Goal: Transaction & Acquisition: Obtain resource

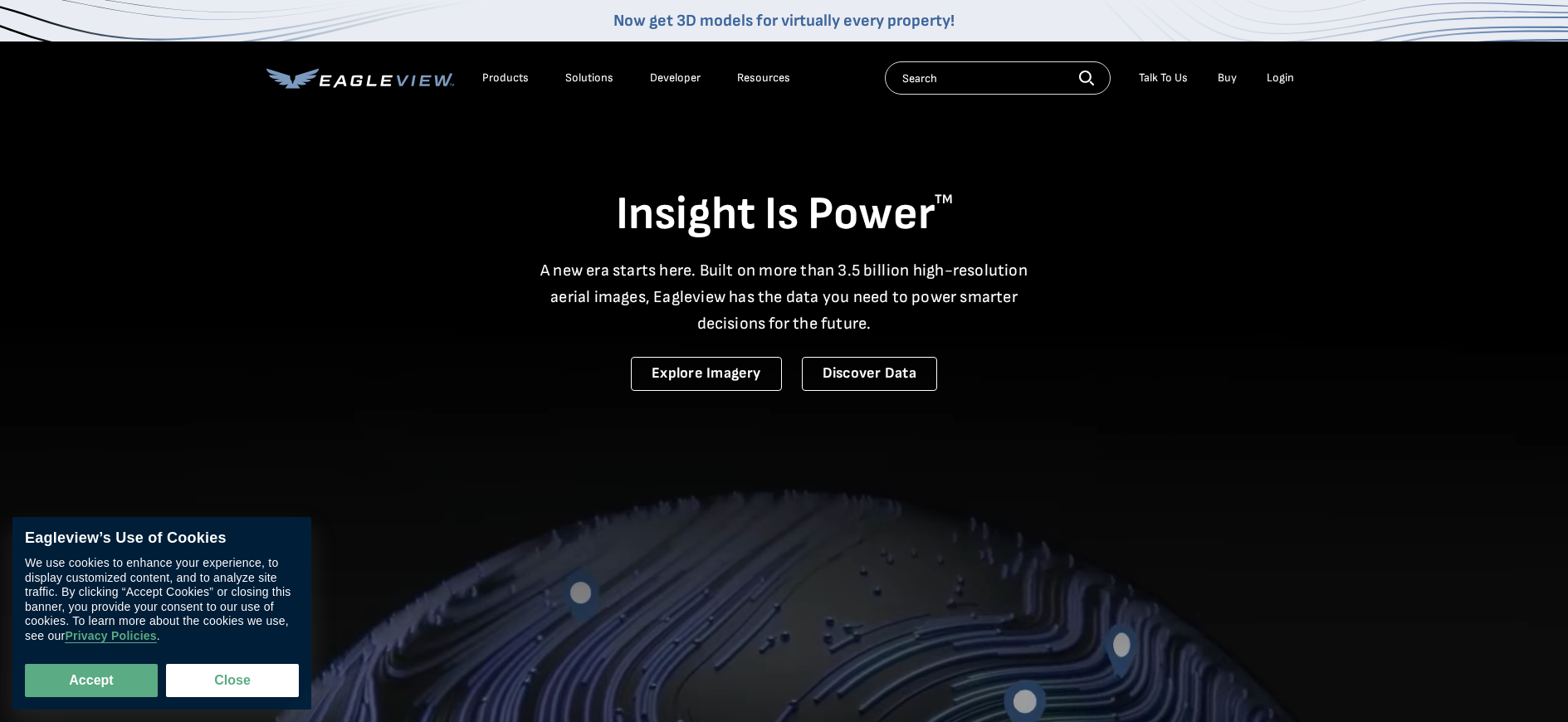
click at [1285, 82] on div "Login" at bounding box center [1279, 78] width 27 height 15
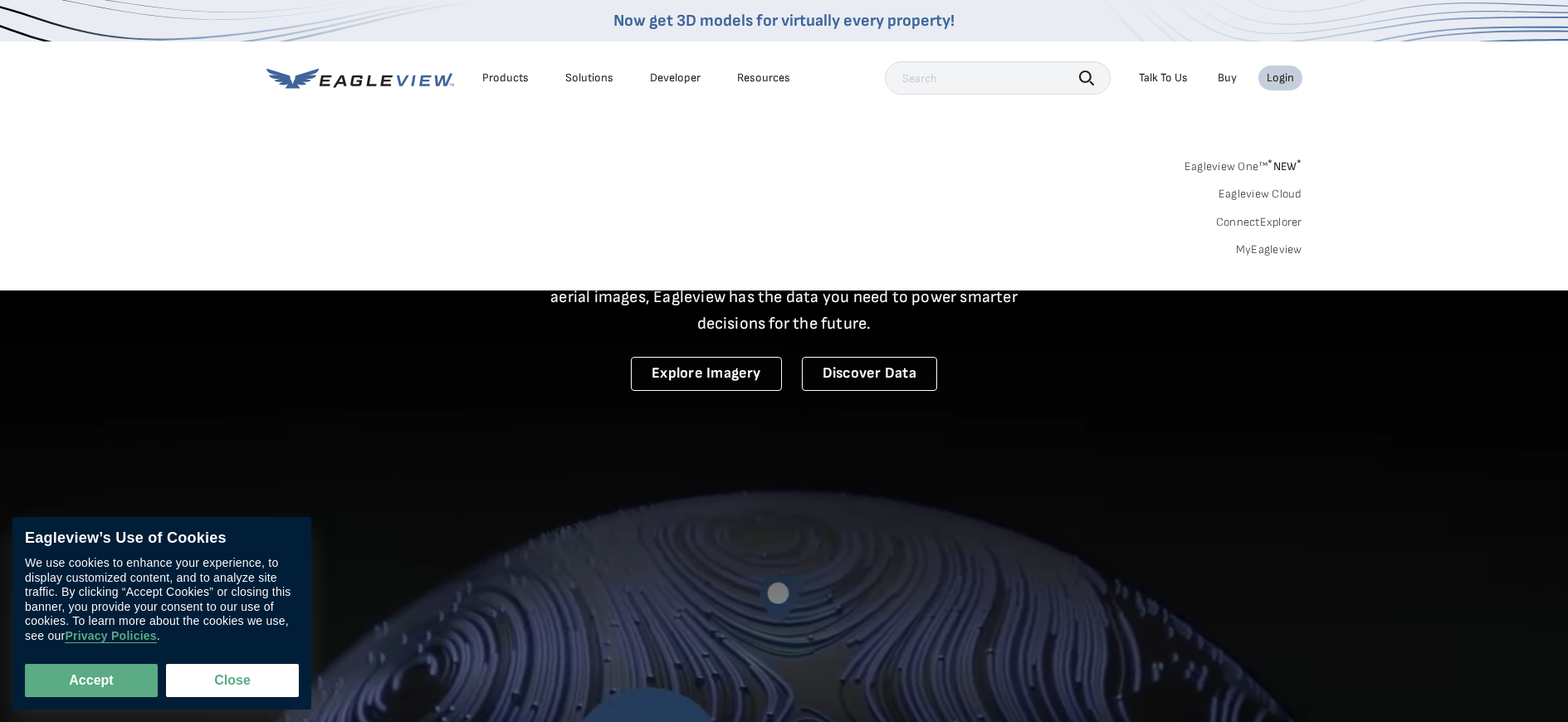
click at [1285, 80] on div "Login" at bounding box center [1279, 78] width 27 height 15
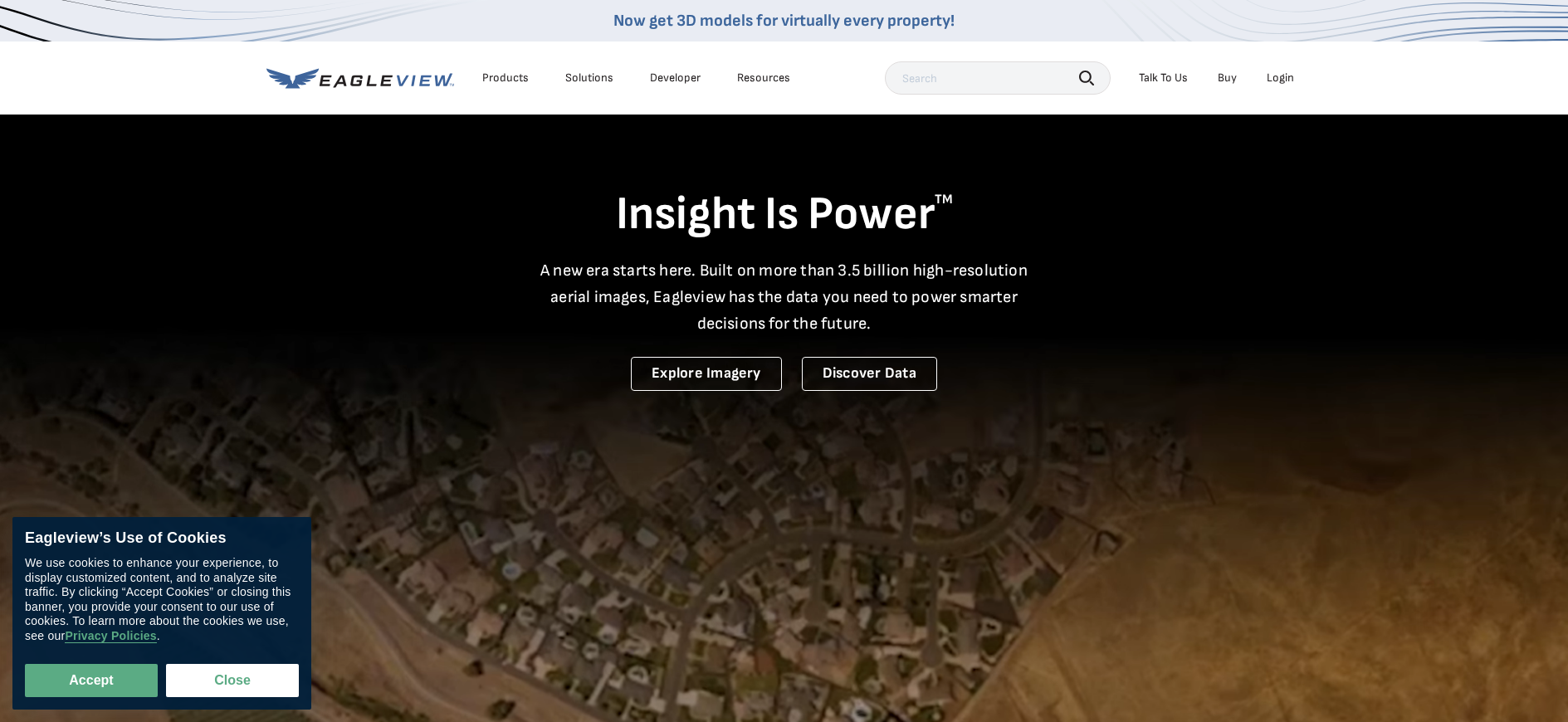
click at [1285, 80] on div "Login" at bounding box center [1279, 78] width 27 height 15
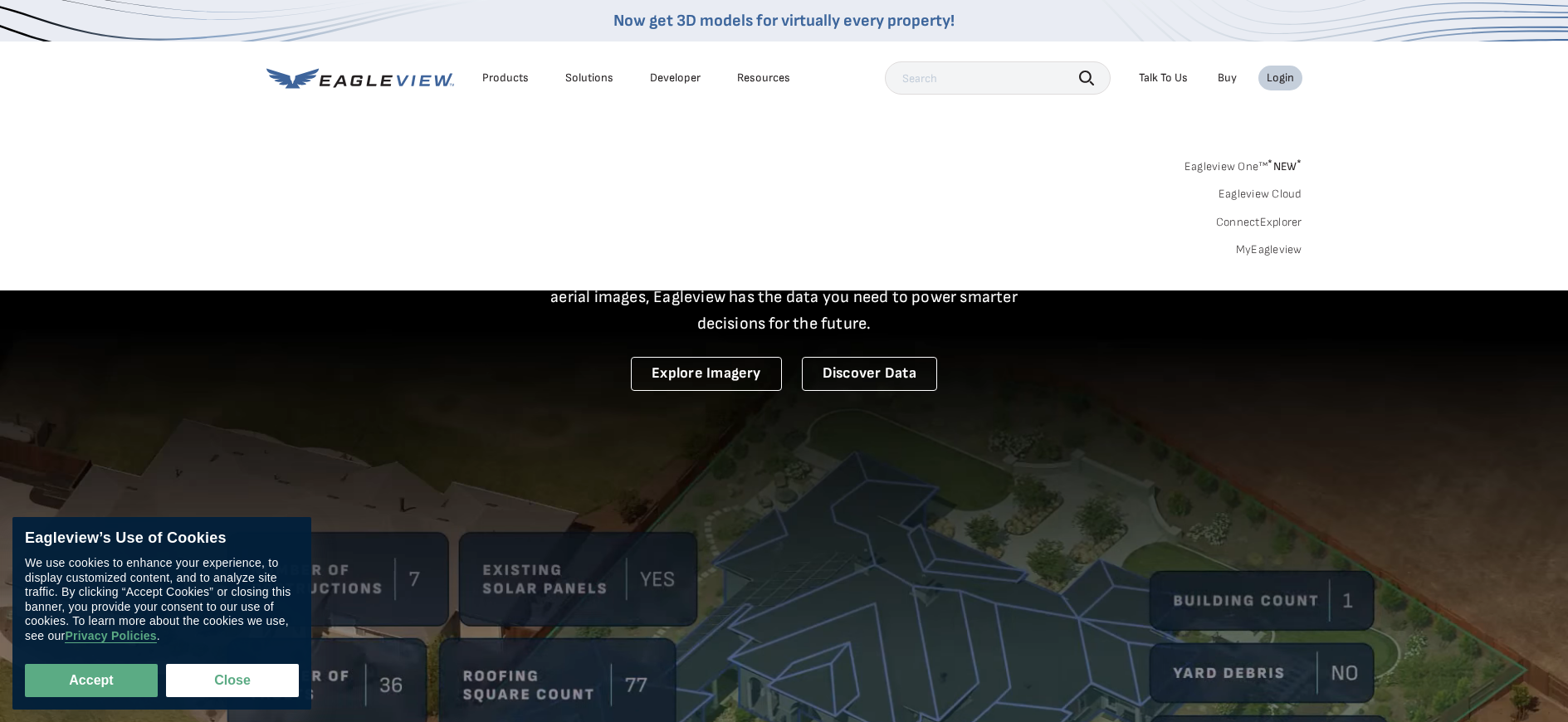
click at [1273, 77] on div "Login" at bounding box center [1279, 78] width 27 height 15
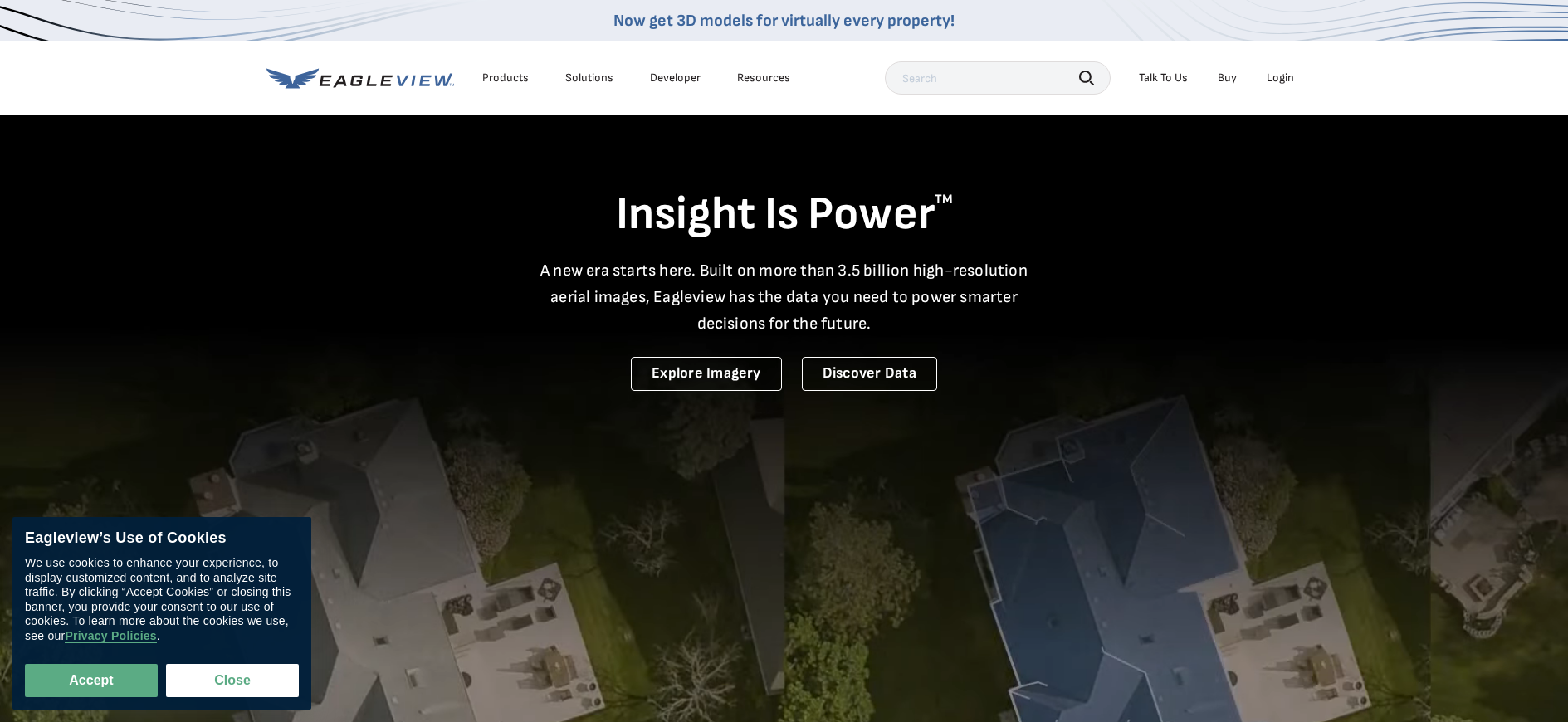
click at [1273, 77] on div "Login" at bounding box center [1279, 78] width 27 height 15
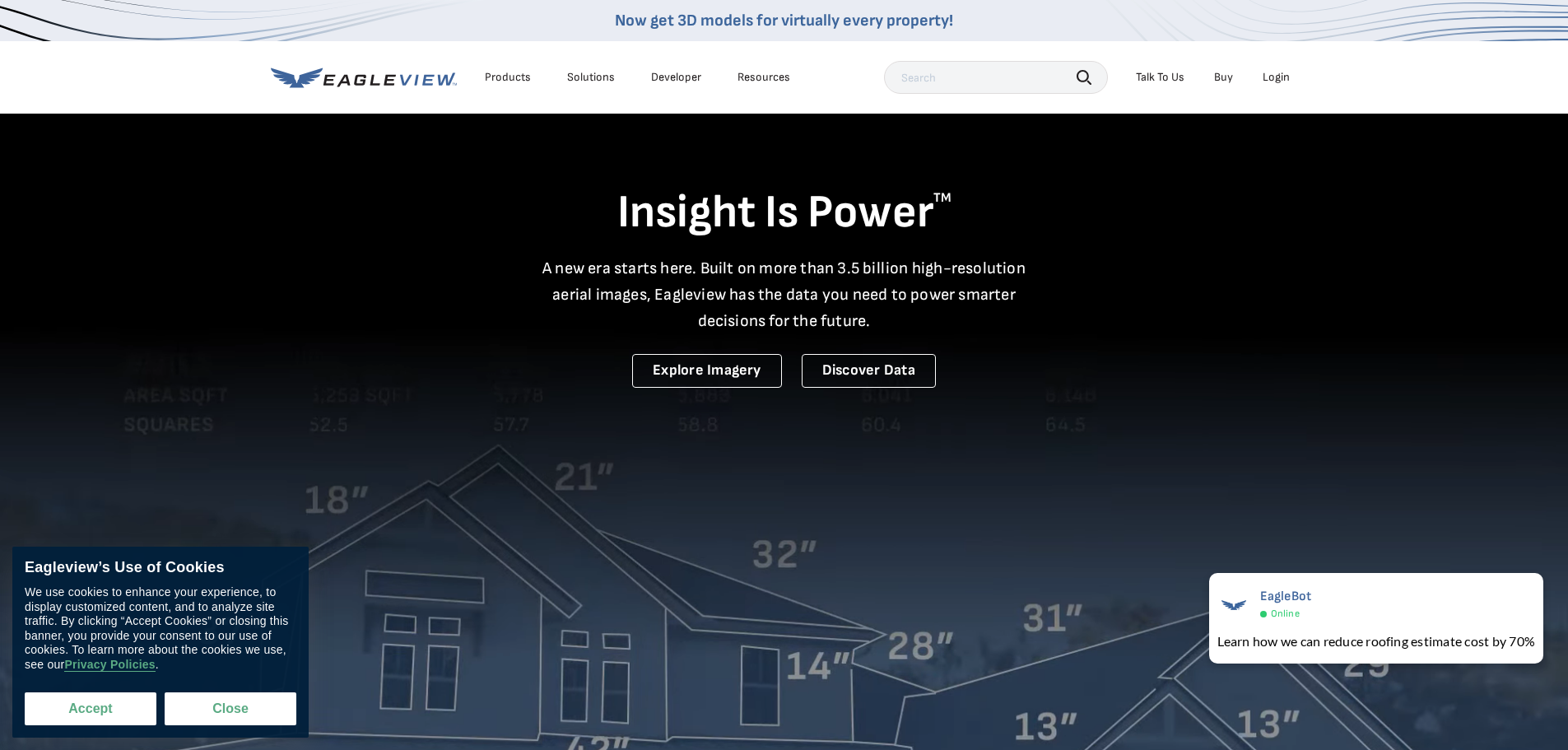
click at [81, 715] on button "Accept" at bounding box center [90, 708] width 131 height 33
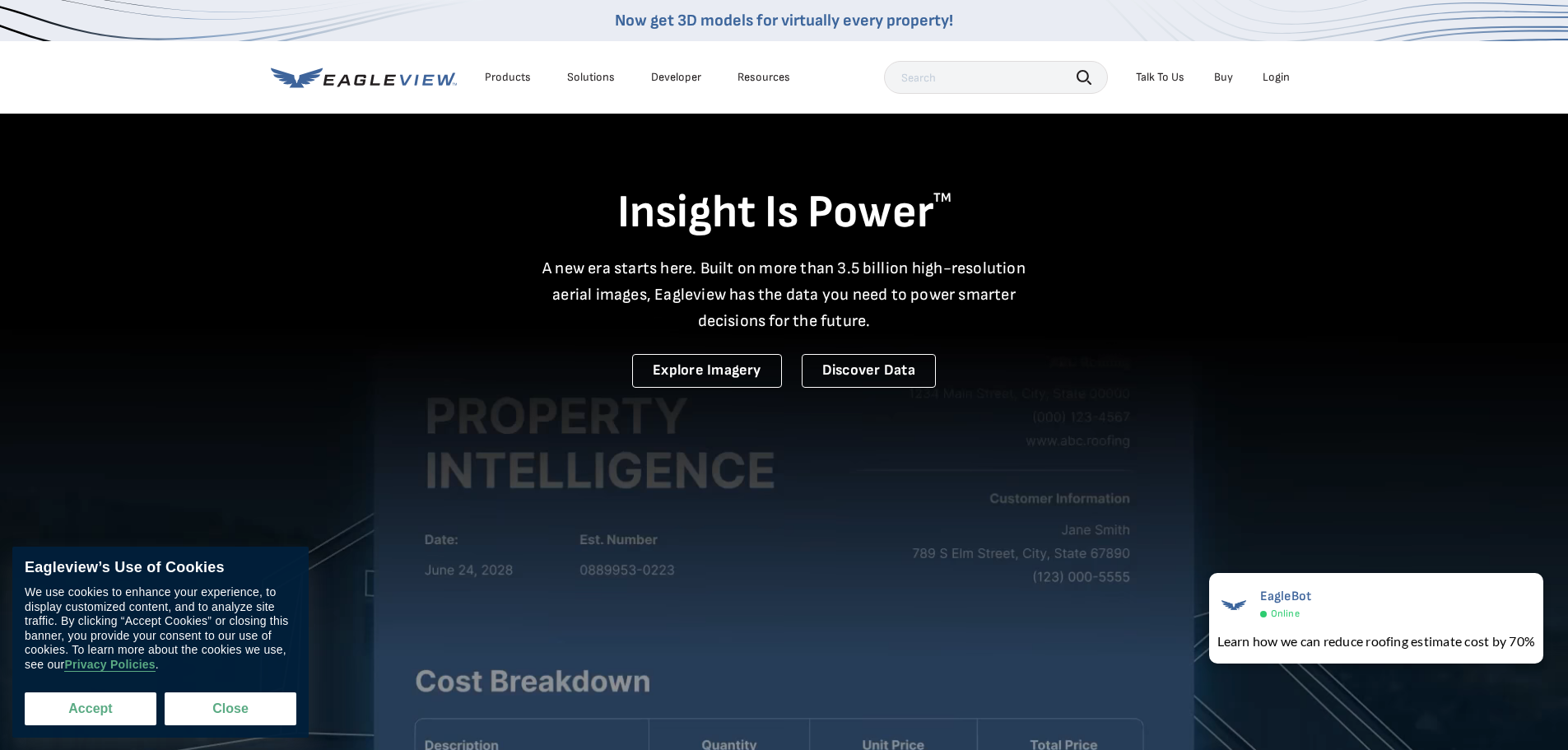
checkbox input "true"
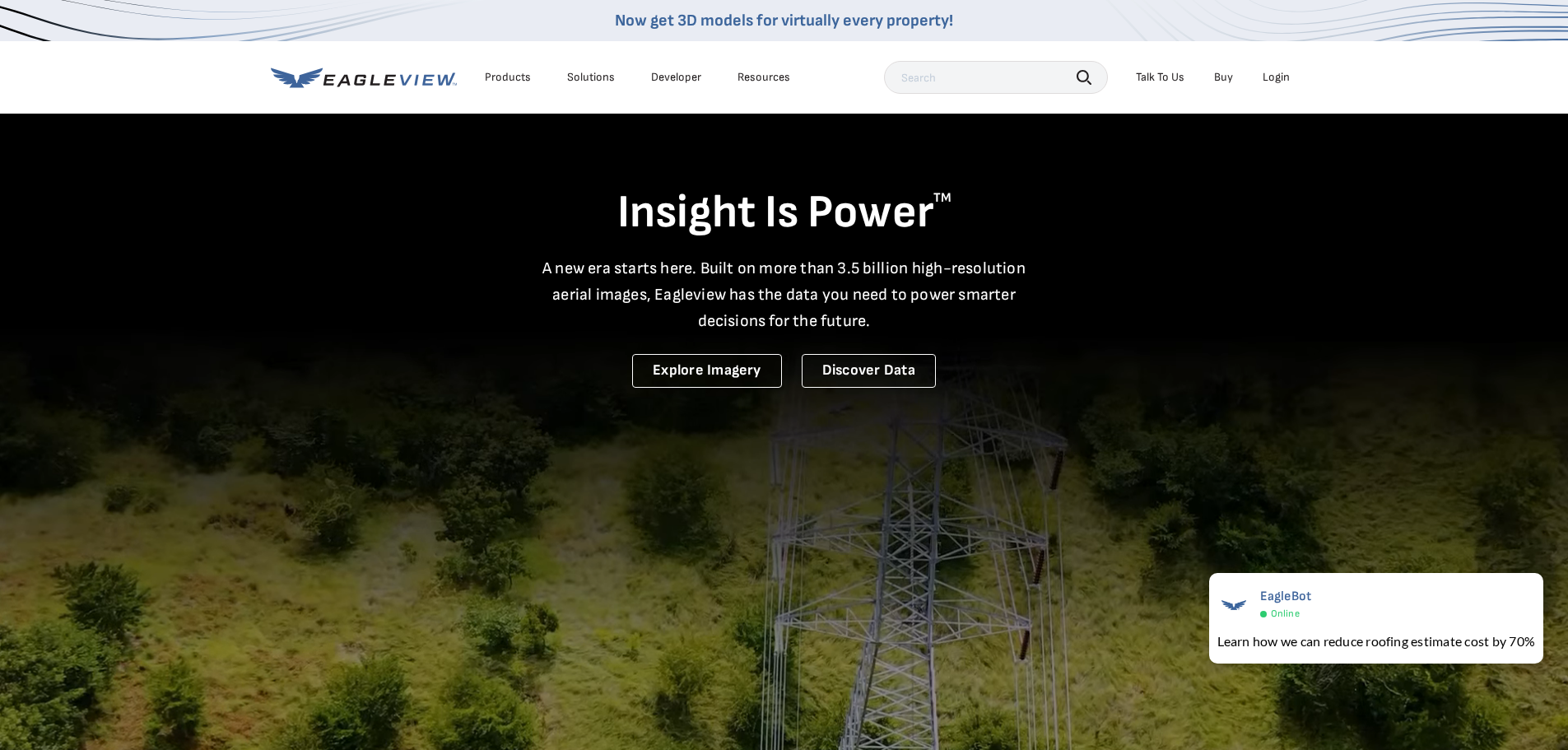
click at [1280, 81] on div "Login" at bounding box center [1276, 77] width 27 height 15
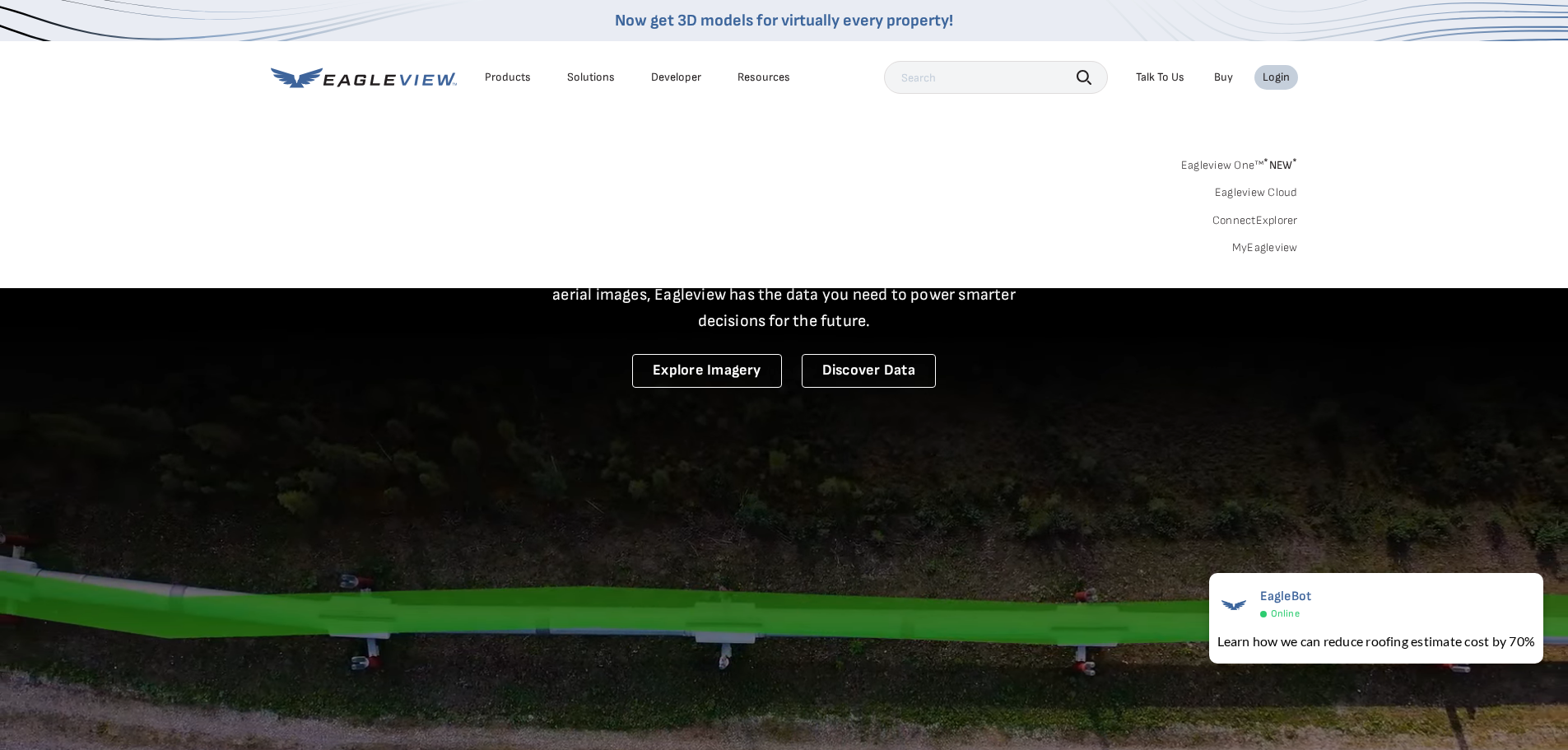
click at [1265, 247] on link "MyEagleview" at bounding box center [1265, 247] width 66 height 15
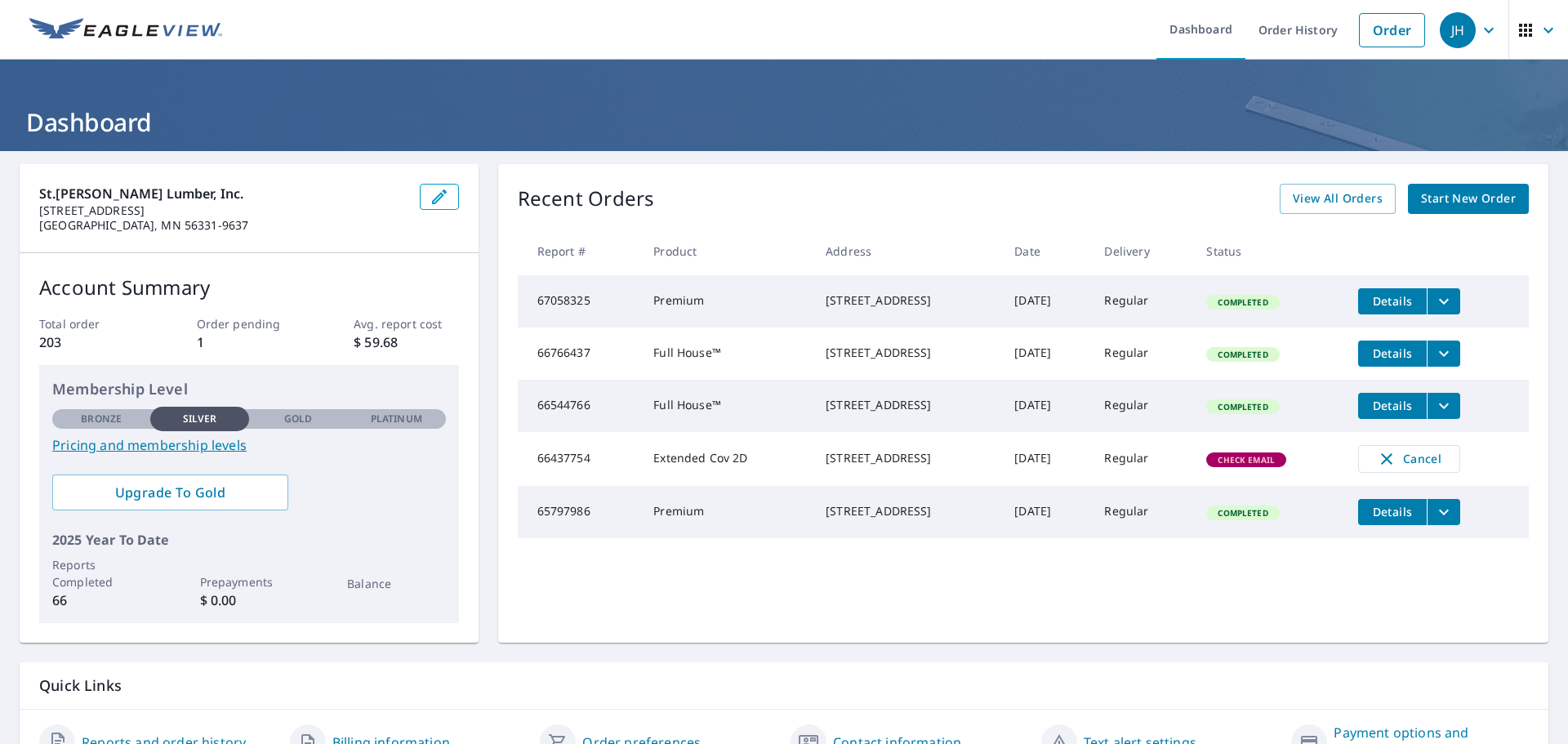
click at [1461, 207] on span "Start New Order" at bounding box center [1469, 198] width 95 height 21
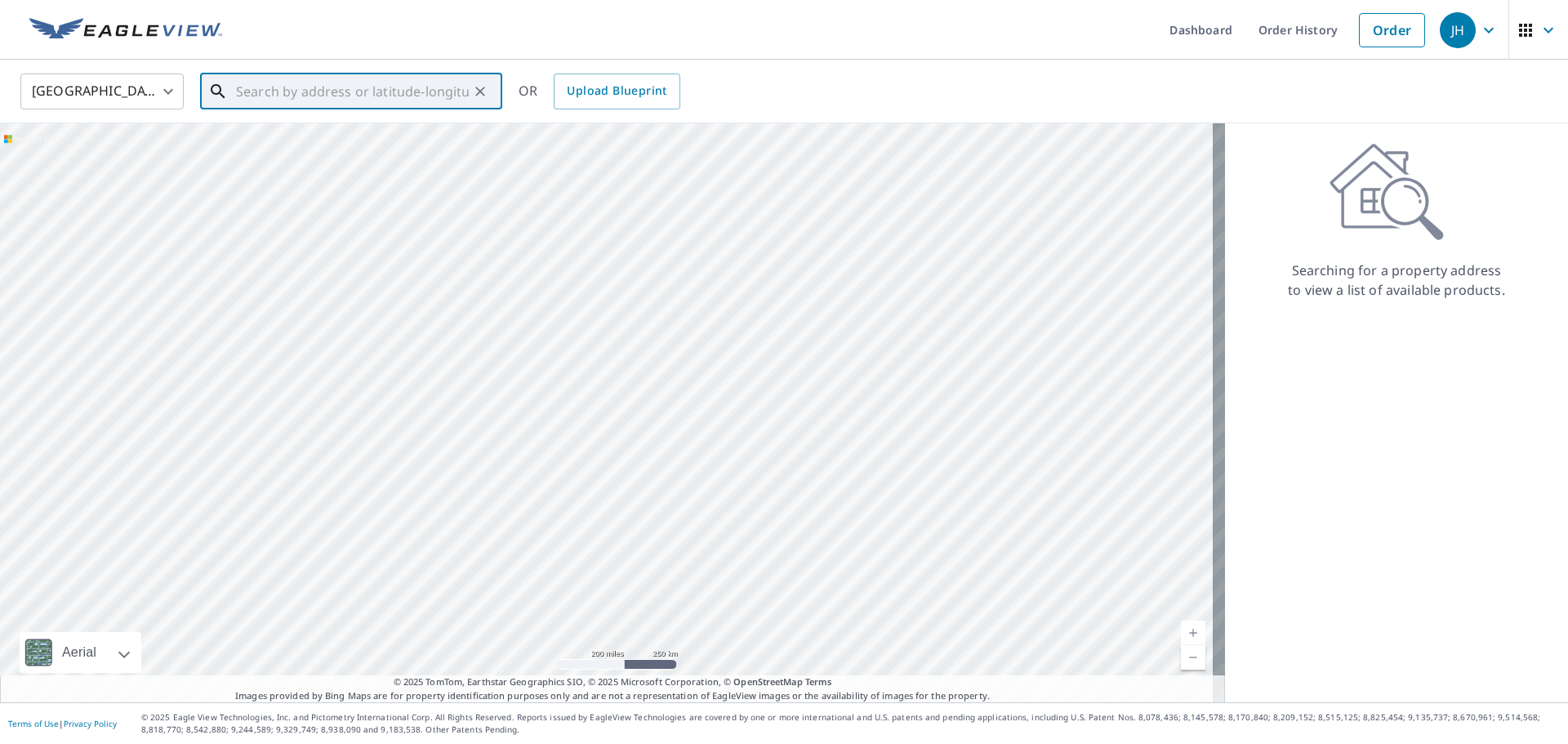
click at [356, 90] on input "text" at bounding box center [352, 91] width 232 height 46
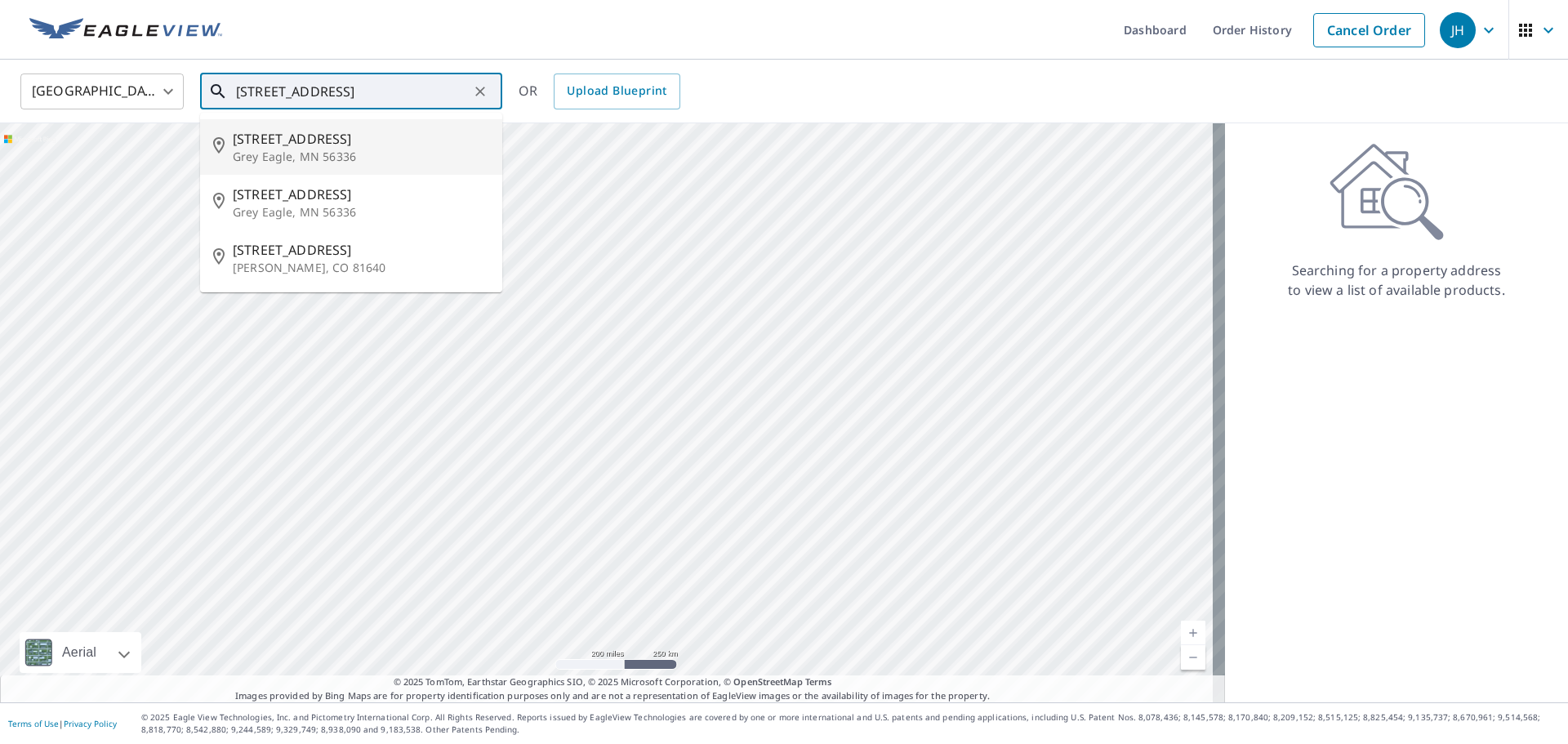
click at [327, 162] on p "Grey Eagle, MN 56336" at bounding box center [361, 157] width 257 height 17
type input "28548 County Road 6 Grey Eagle, MN 56336"
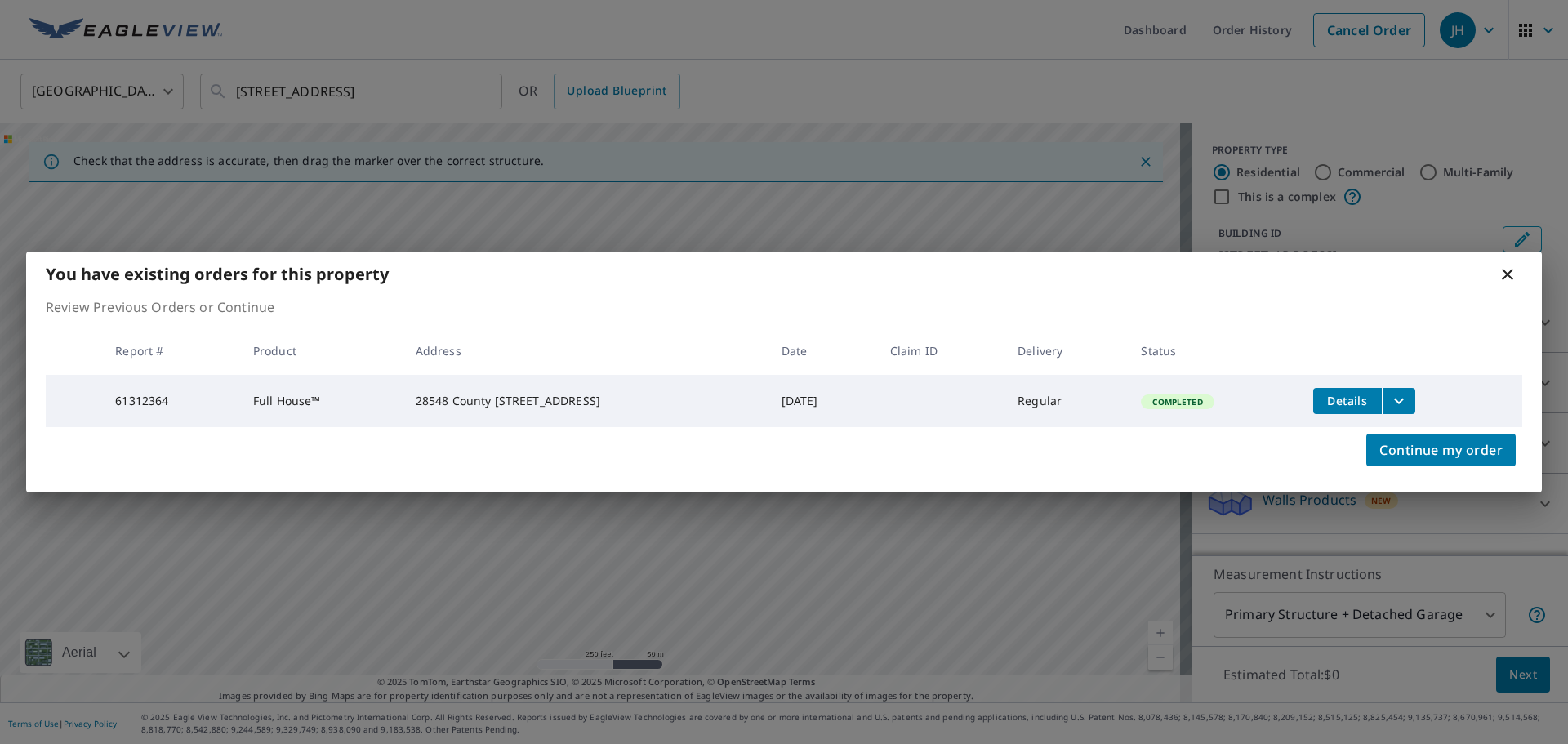
click at [1391, 394] on icon "filesDropdownBtn-61312364" at bounding box center [1399, 401] width 20 height 20
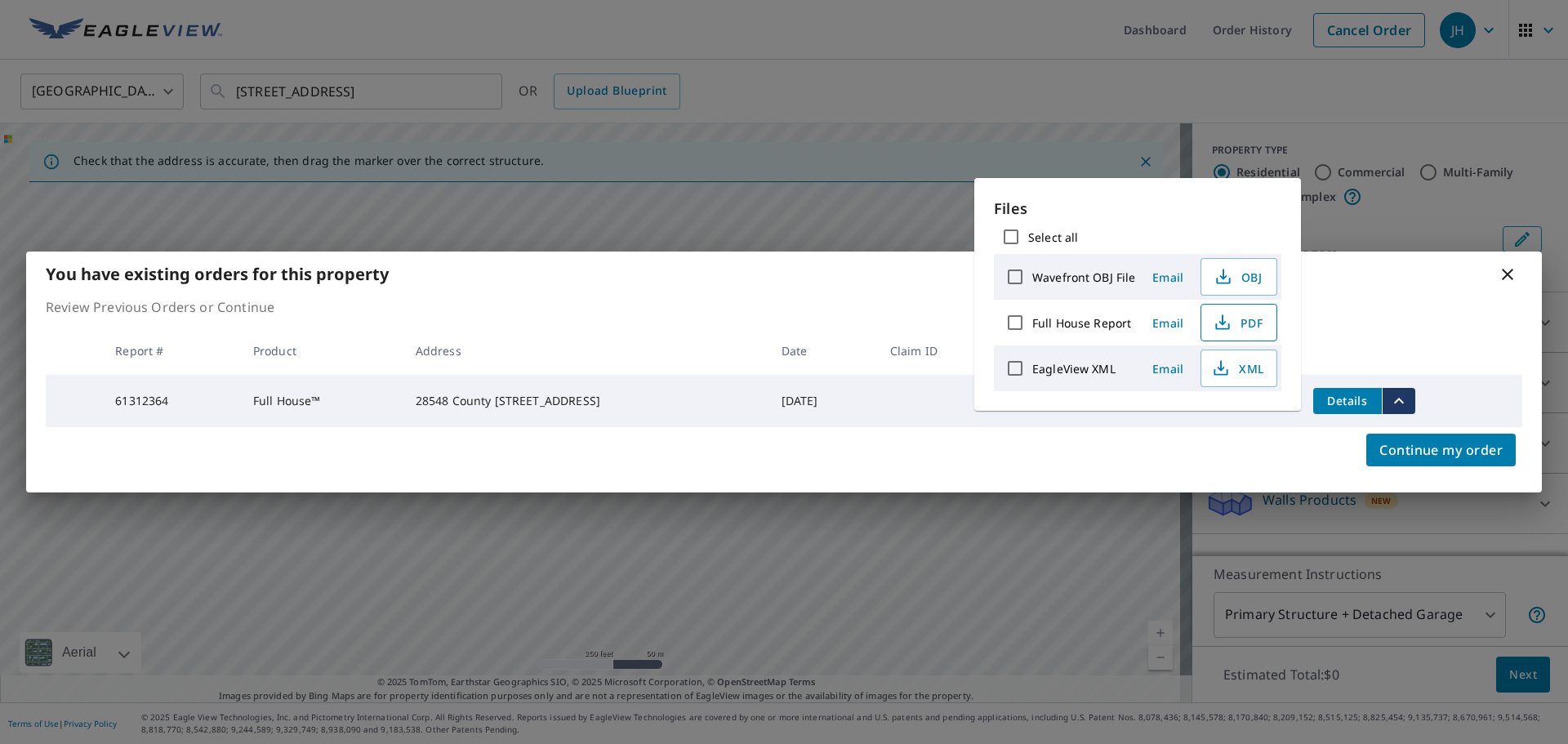
click at [1236, 325] on span "PDF" at bounding box center [1237, 322] width 52 height 20
